Goal: Information Seeking & Learning: Learn about a topic

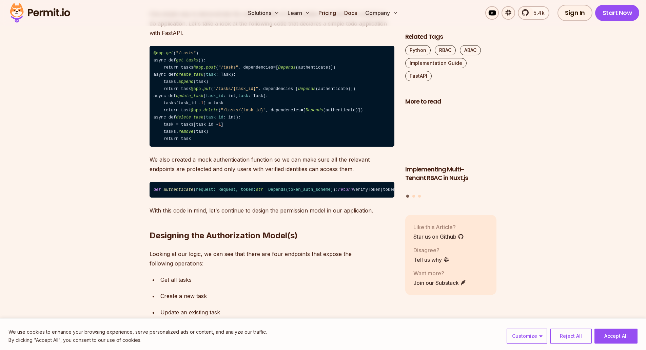
scroll to position [574, 0]
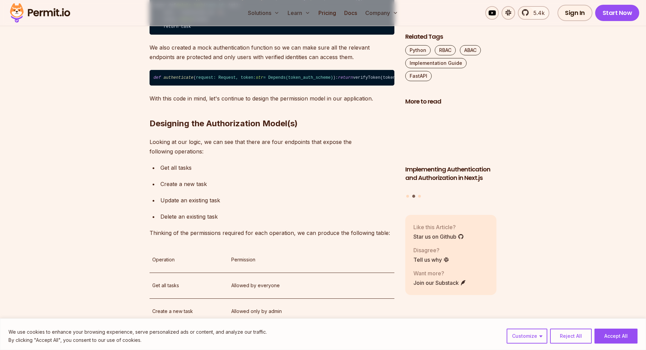
scroll to position [684, 0]
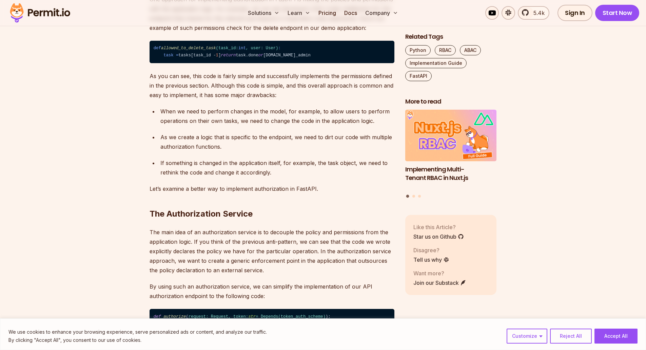
scroll to position [1203, 0]
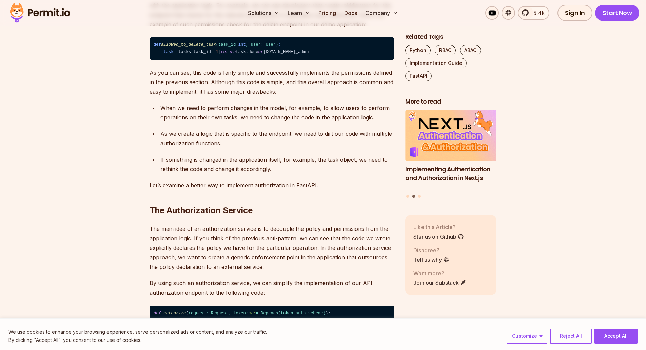
scroll to position [1200, 0]
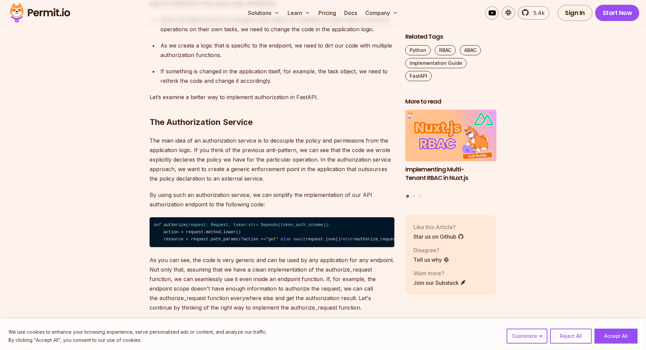
scroll to position [1291, 0]
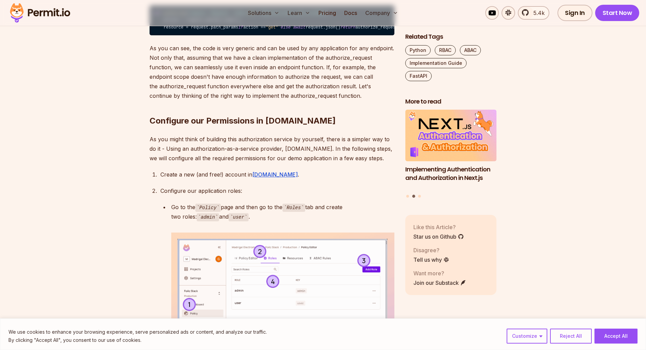
scroll to position [1500, 0]
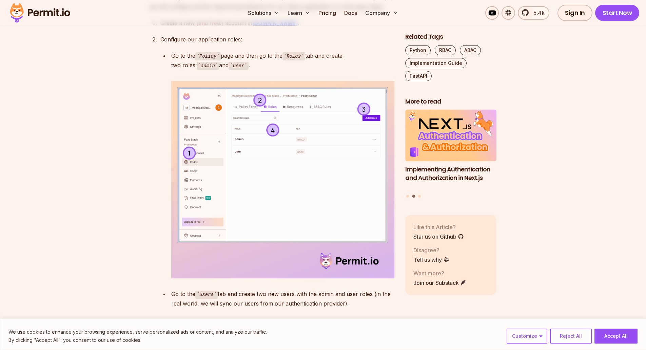
scroll to position [1651, 0]
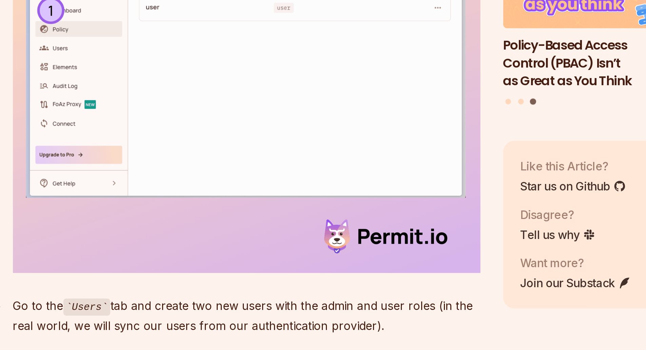
click at [273, 191] on img at bounding box center [282, 179] width 223 height 197
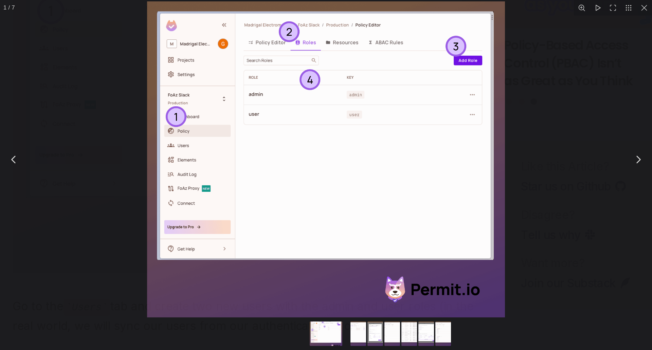
click at [220, 198] on div "You can close this modal content with the ESC key" at bounding box center [320, 224] width 311 height 152
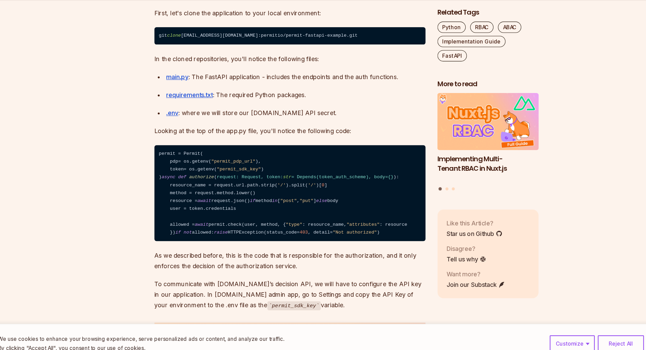
scroll to position [2626, 0]
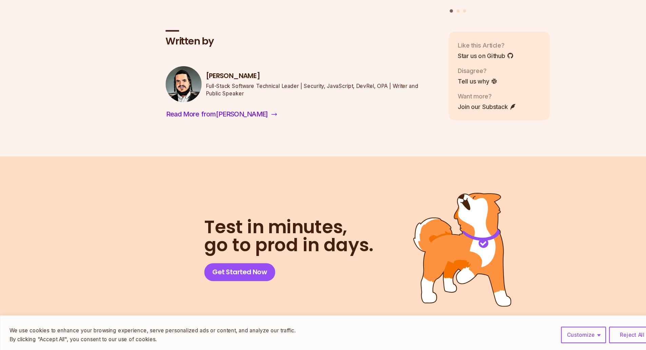
scroll to position [4421, 0]
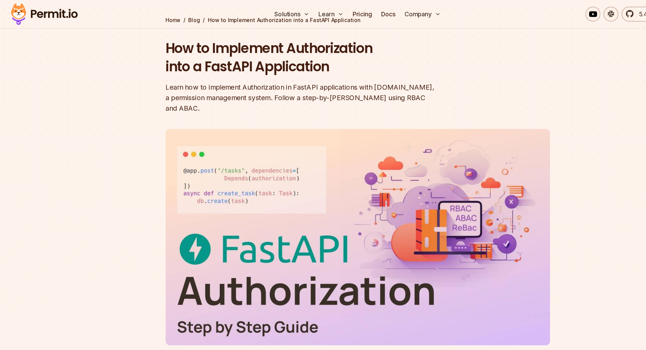
scroll to position [0, 0]
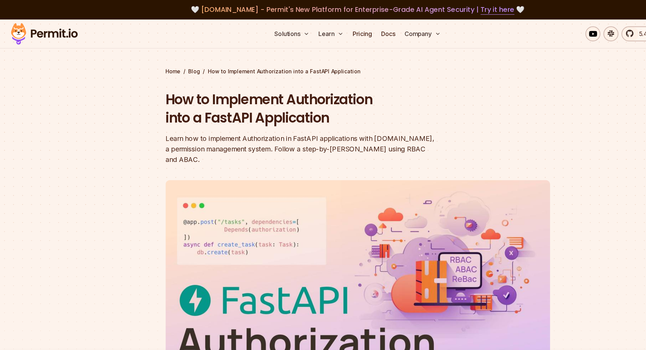
click at [60, 33] on img at bounding box center [40, 30] width 67 height 23
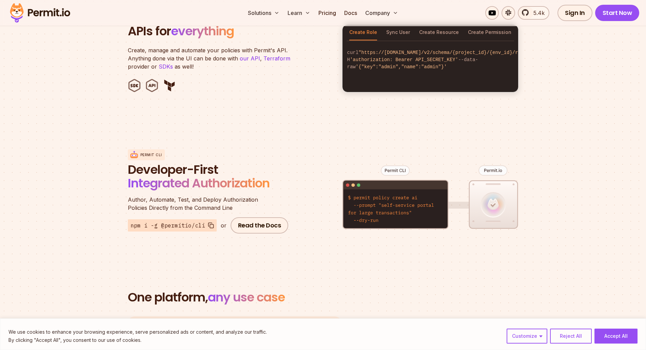
scroll to position [726, 0]
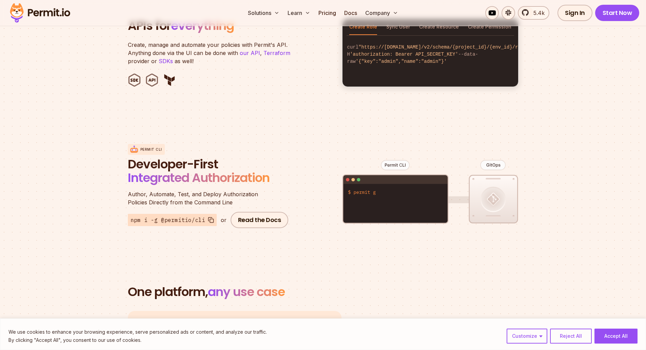
click at [224, 73] on ul at bounding box center [231, 80] width 206 height 14
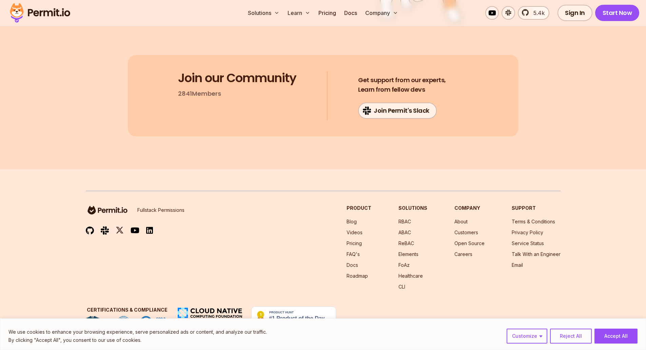
scroll to position [3595, 0]
